Goal: Transaction & Acquisition: Purchase product/service

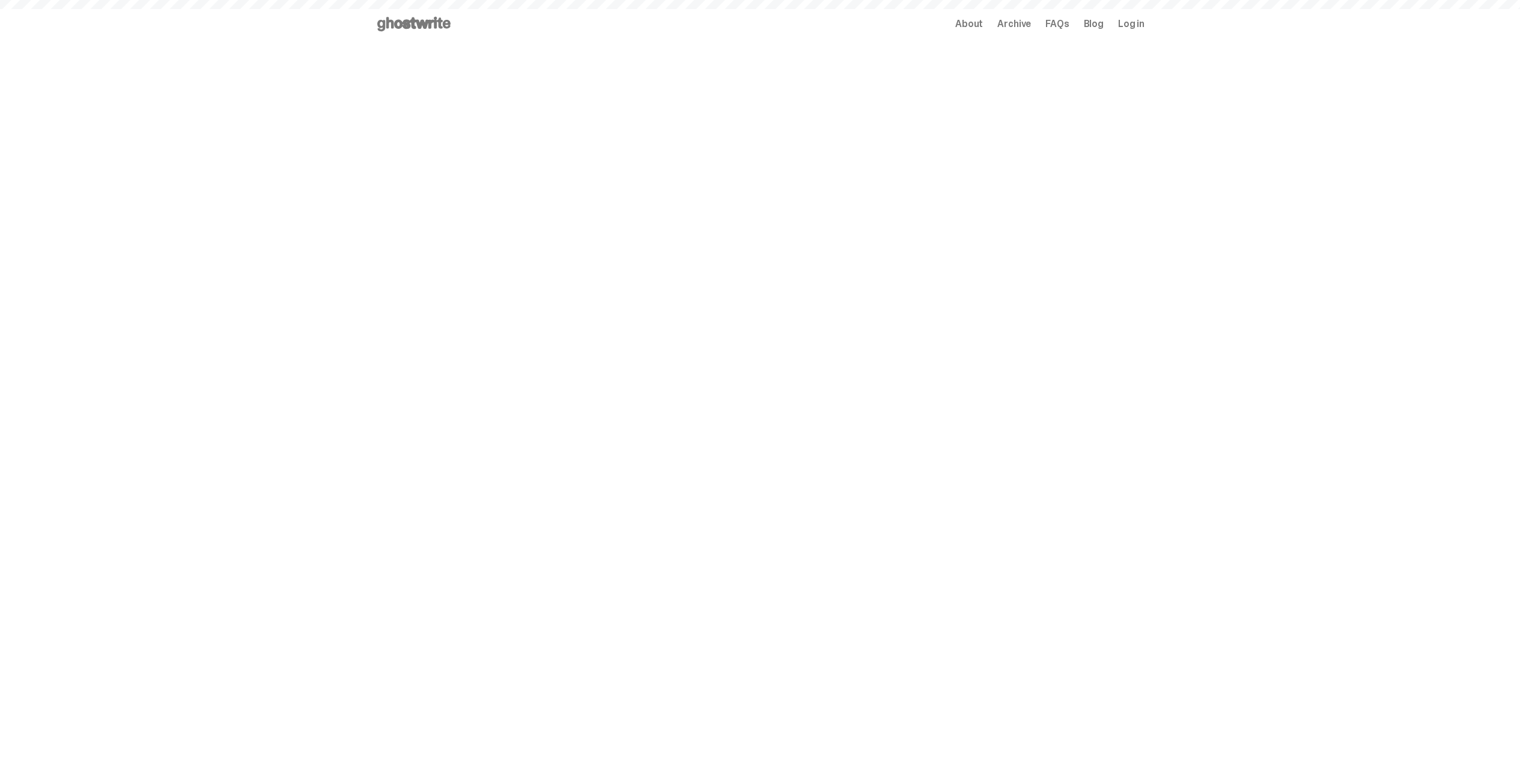
click at [1133, 20] on span "Log in" at bounding box center [1132, 24] width 27 height 10
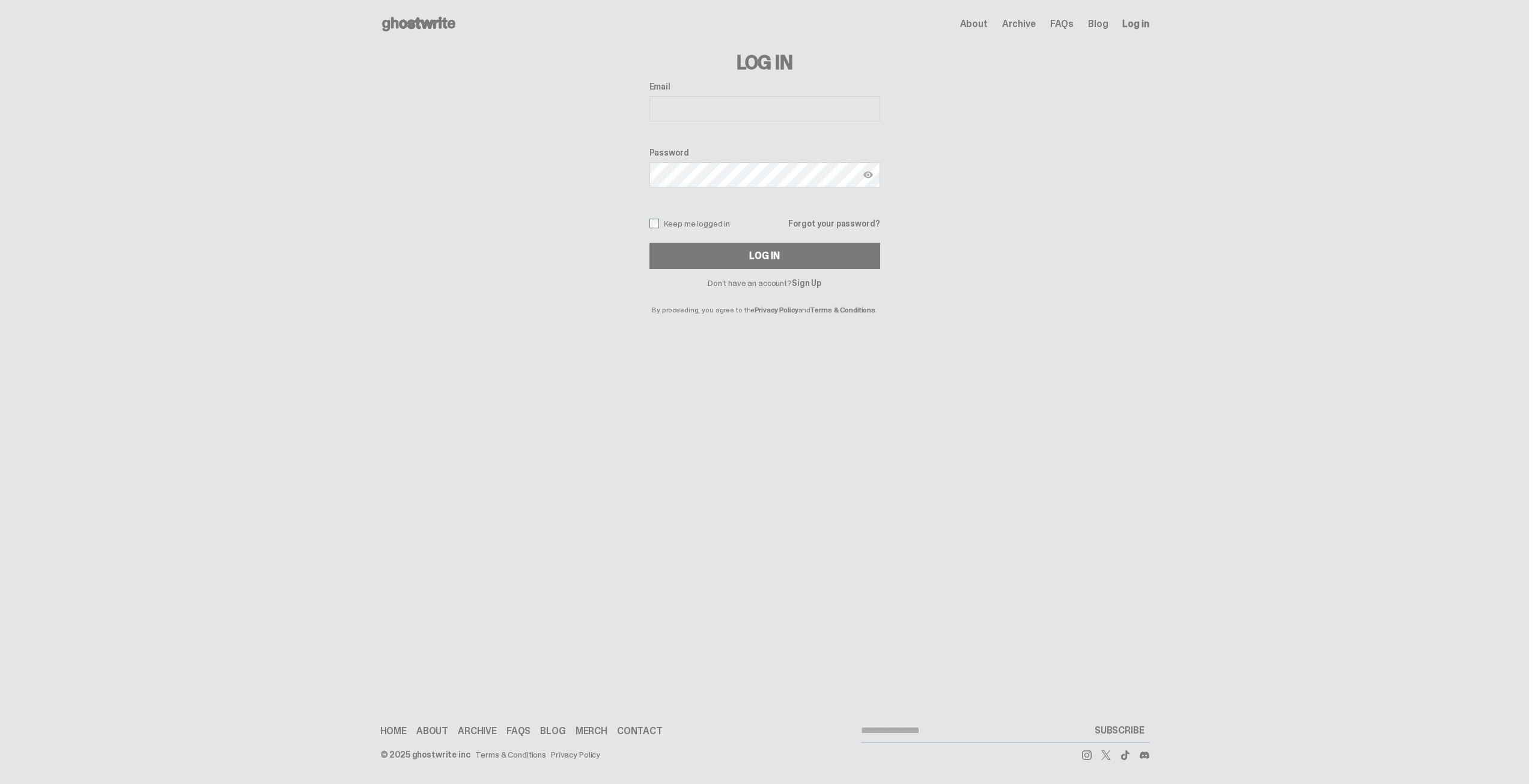
click at [723, 110] on input "Email" at bounding box center [765, 109] width 231 height 25
type input "**********"
click at [678, 257] on button "Log In" at bounding box center [765, 256] width 231 height 27
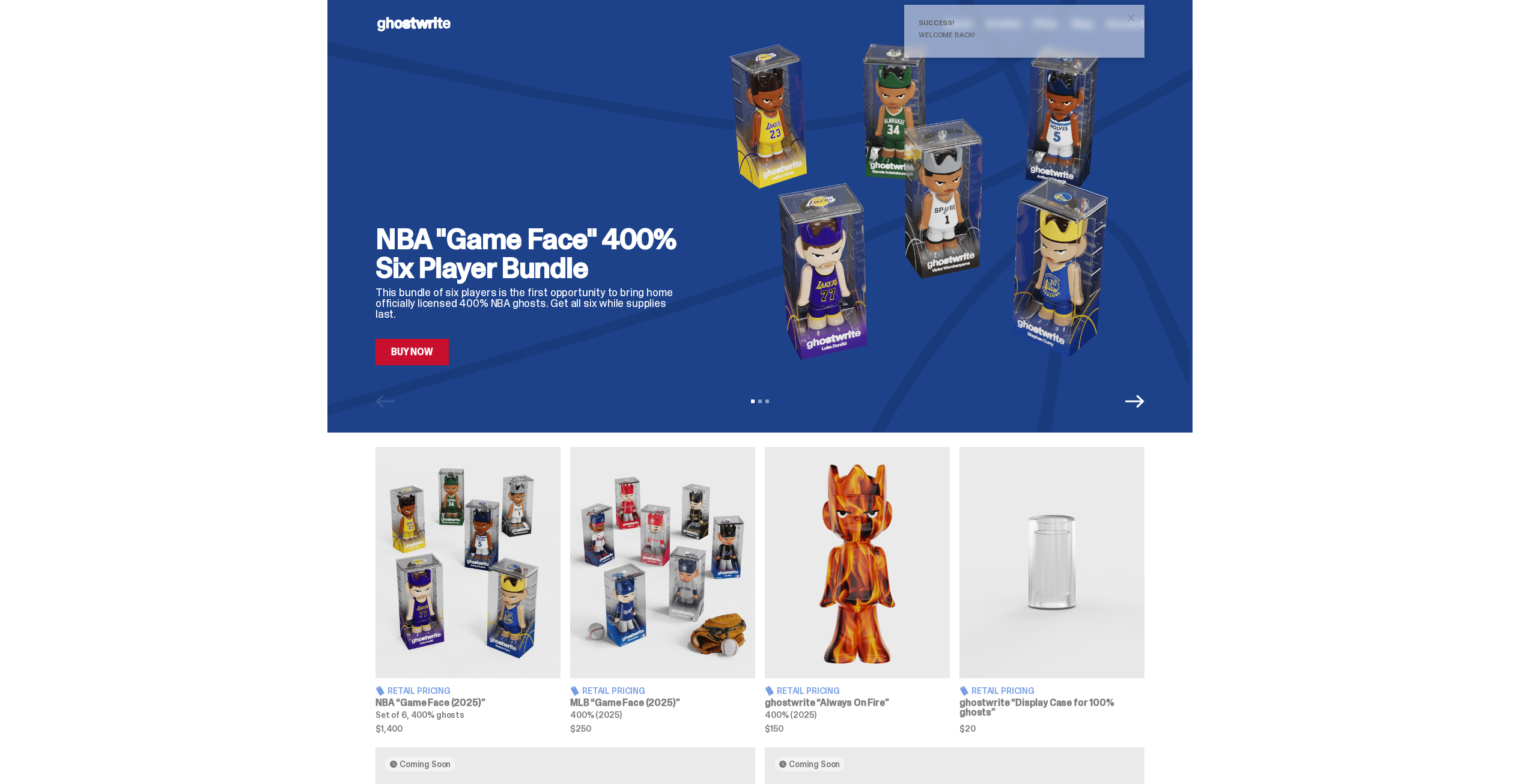
click at [1137, 17] on span "close" at bounding box center [1131, 18] width 12 height 12
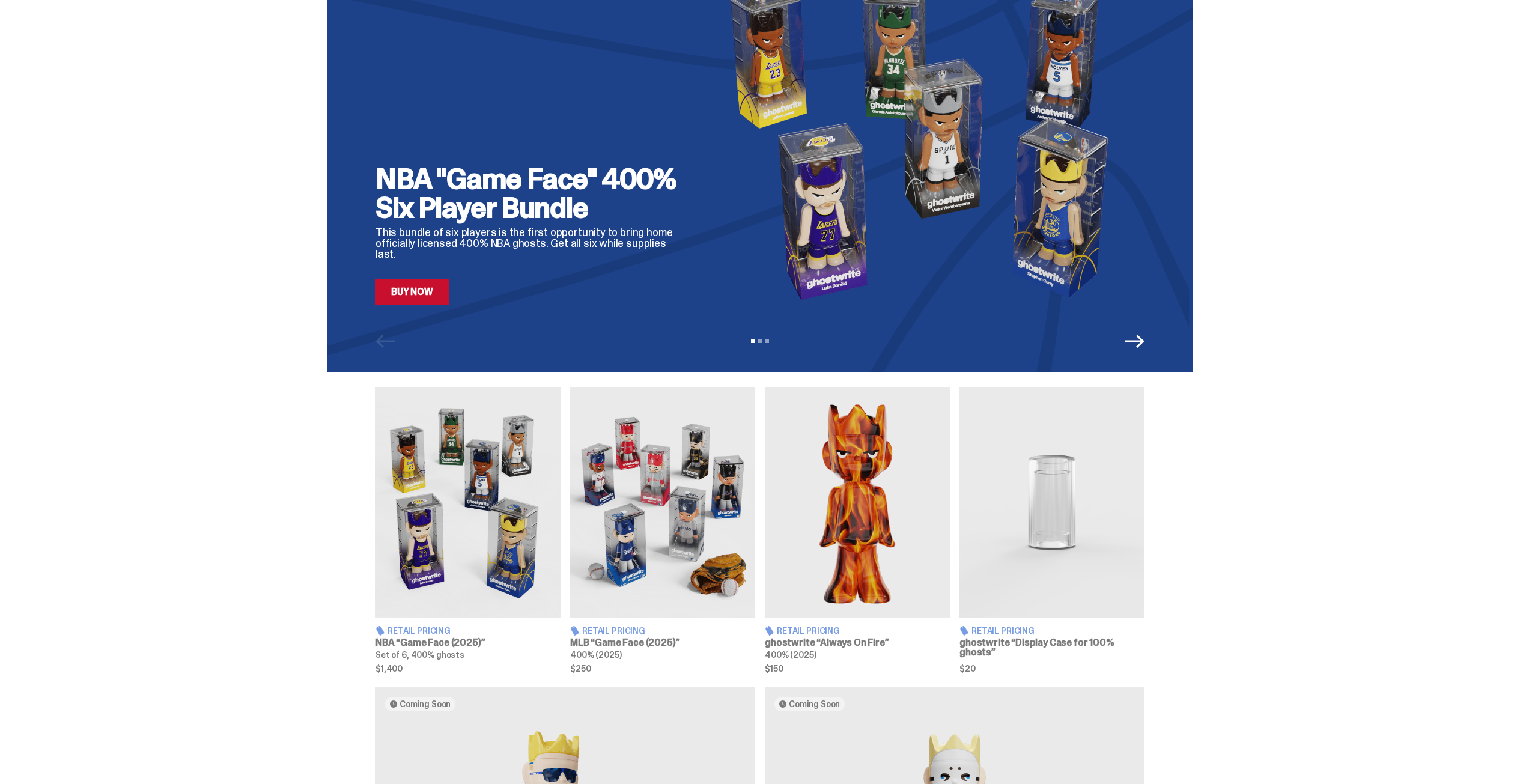
click at [1041, 502] on img at bounding box center [1053, 502] width 185 height 231
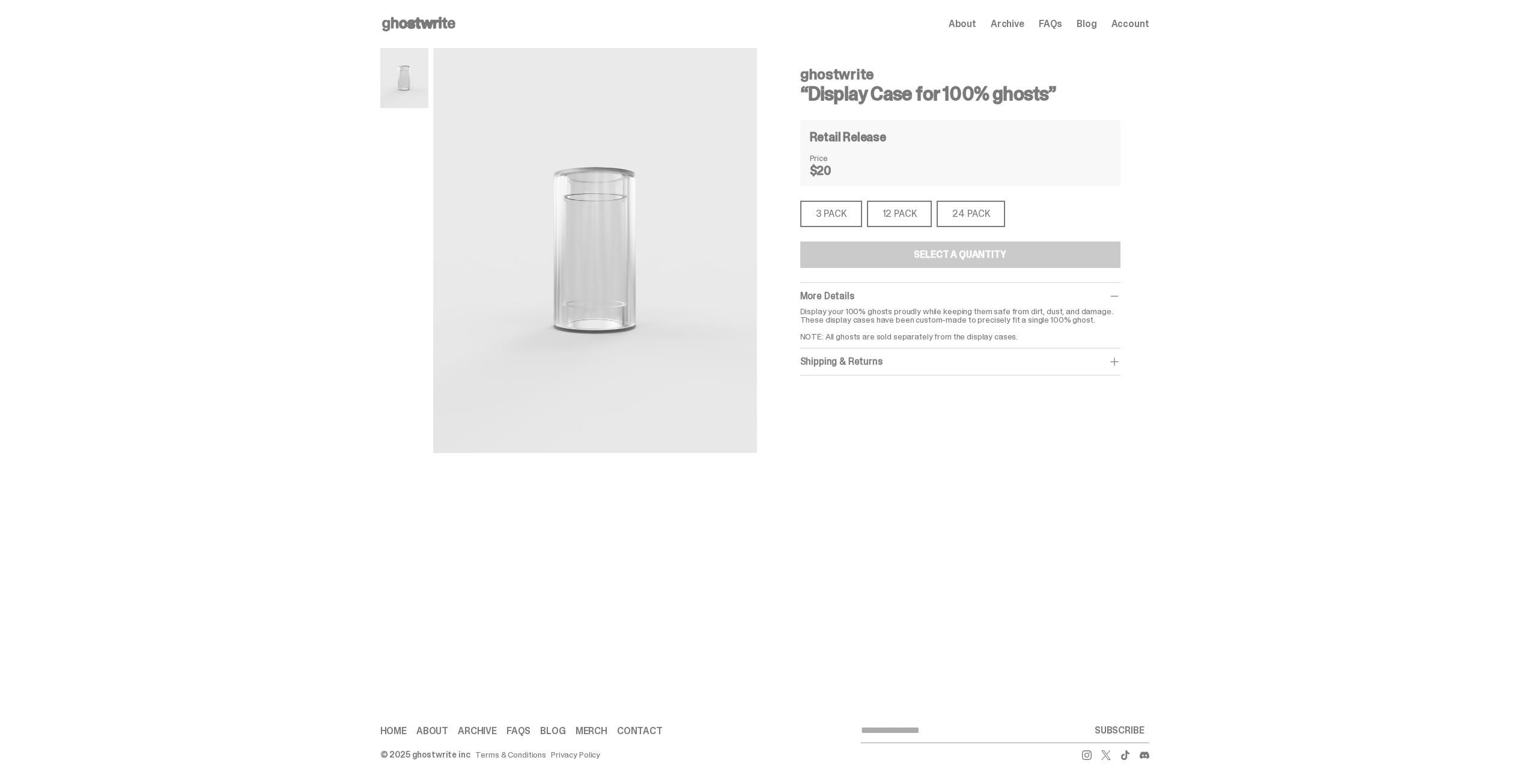
click at [985, 212] on div "24 PACK" at bounding box center [971, 214] width 69 height 27
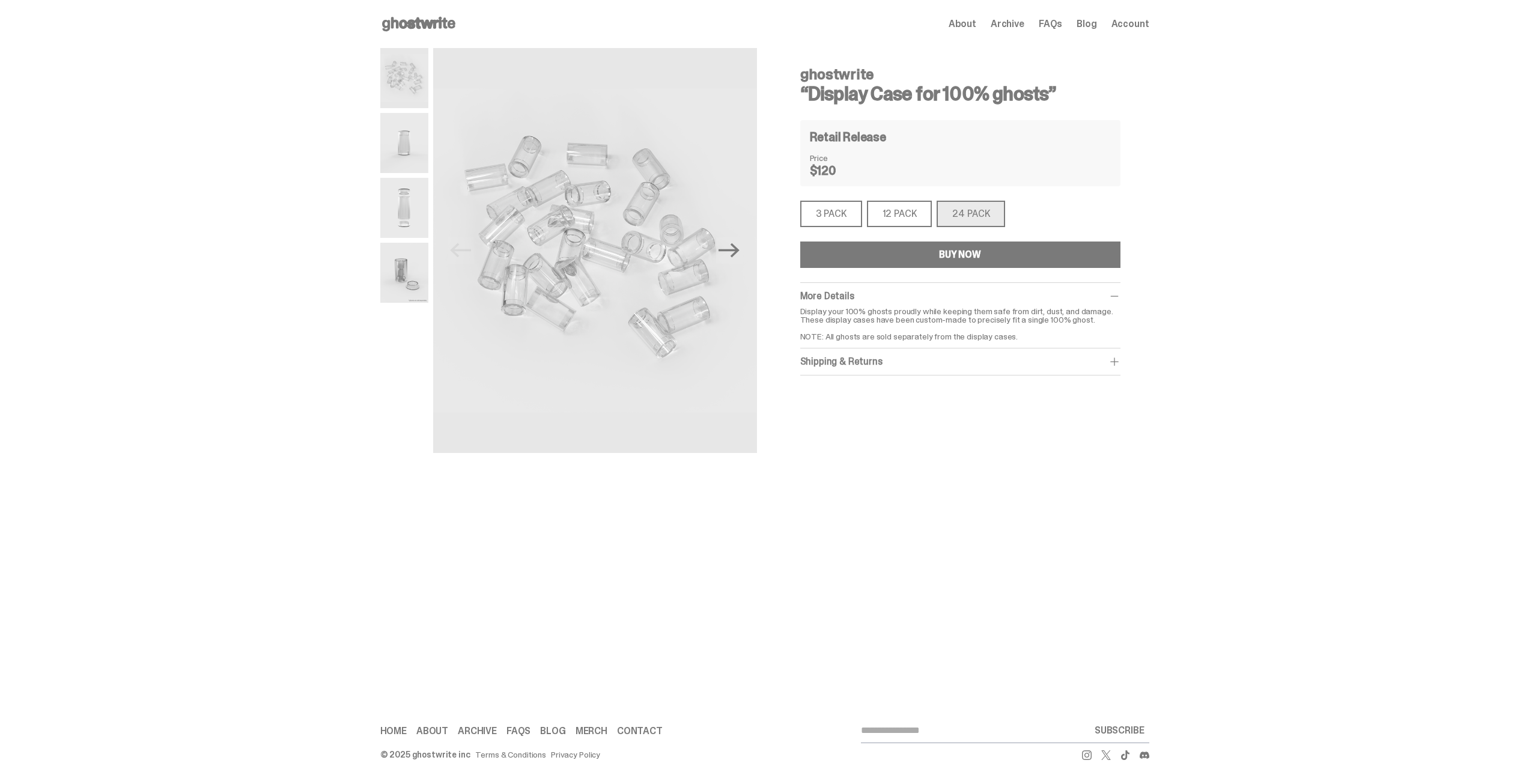
click at [1261, 248] on div "ghostwrite “Display Case for 100% ghosts” Previous Next ghostwrite “Display Cas…" at bounding box center [764, 263] width 1529 height 429
click at [208, 243] on div "ghostwrite “Display Case for 100% ghosts” Previous Next ghostwrite “Display Cas…" at bounding box center [764, 263] width 1529 height 429
click at [895, 365] on div "Shipping & Returns" at bounding box center [961, 361] width 320 height 12
